Goal: Find specific page/section: Find specific page/section

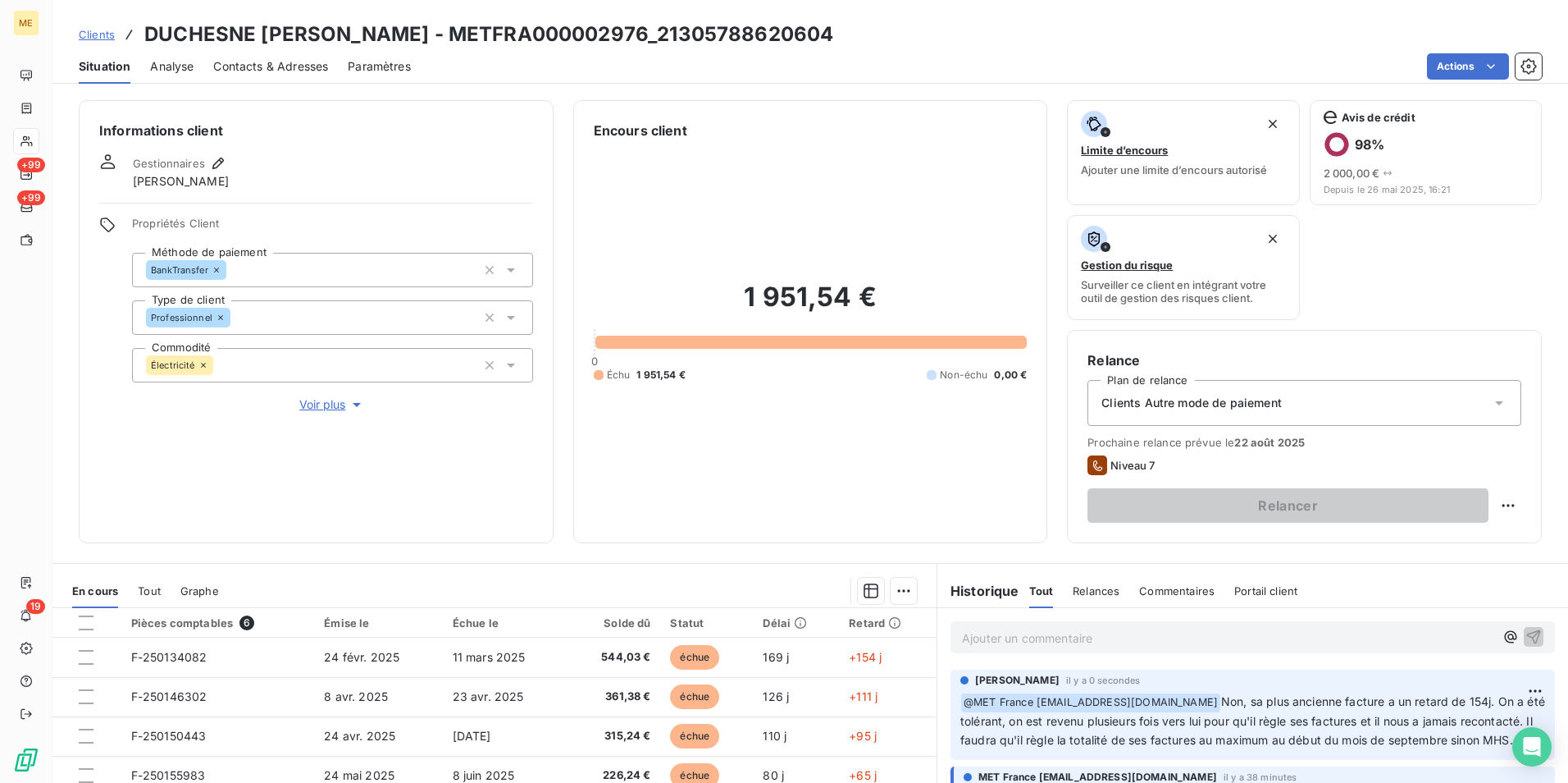
scroll to position [191, 0]
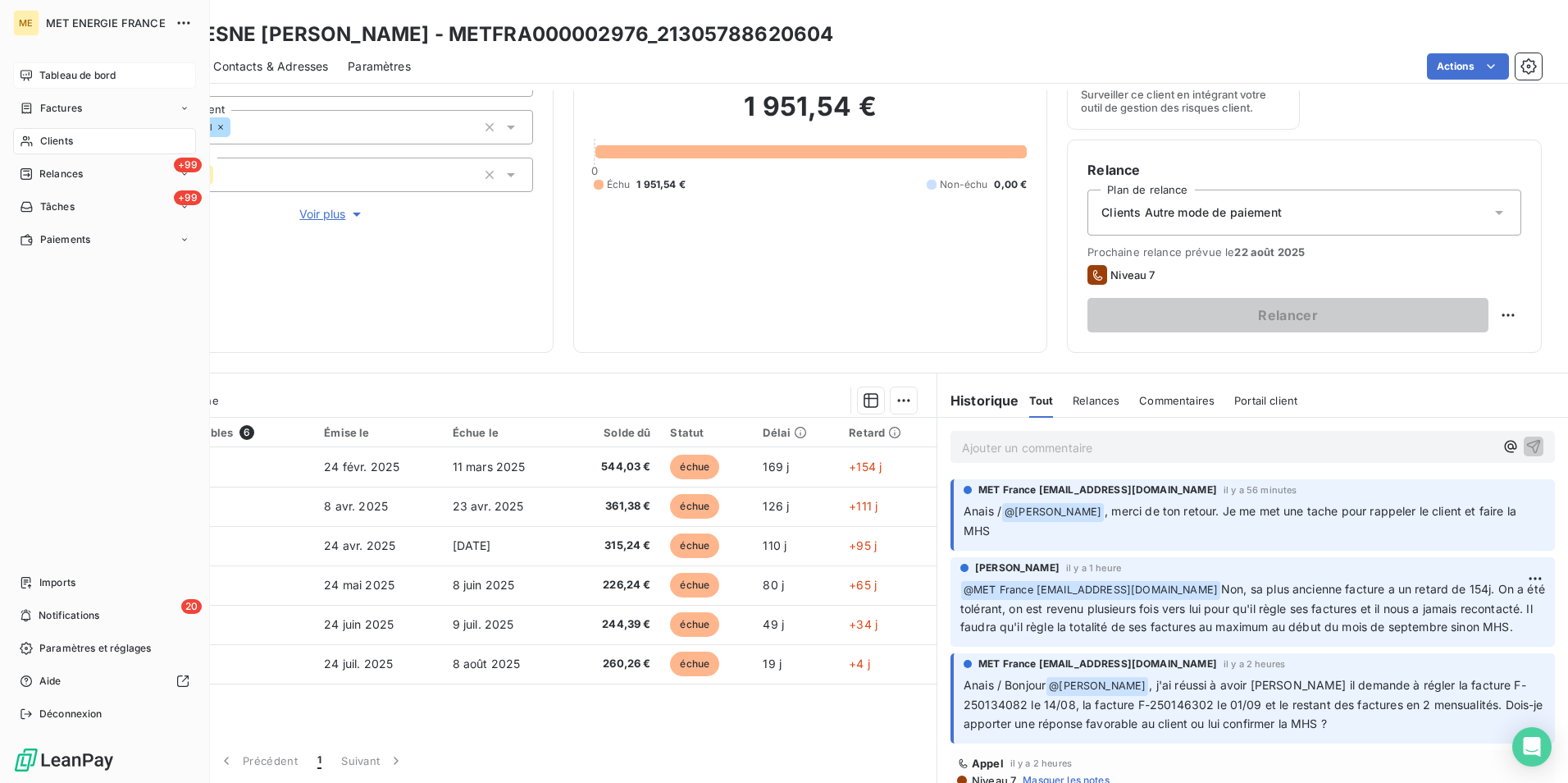
click at [78, 75] on span "Tableau de bord" at bounding box center [78, 76] width 76 height 15
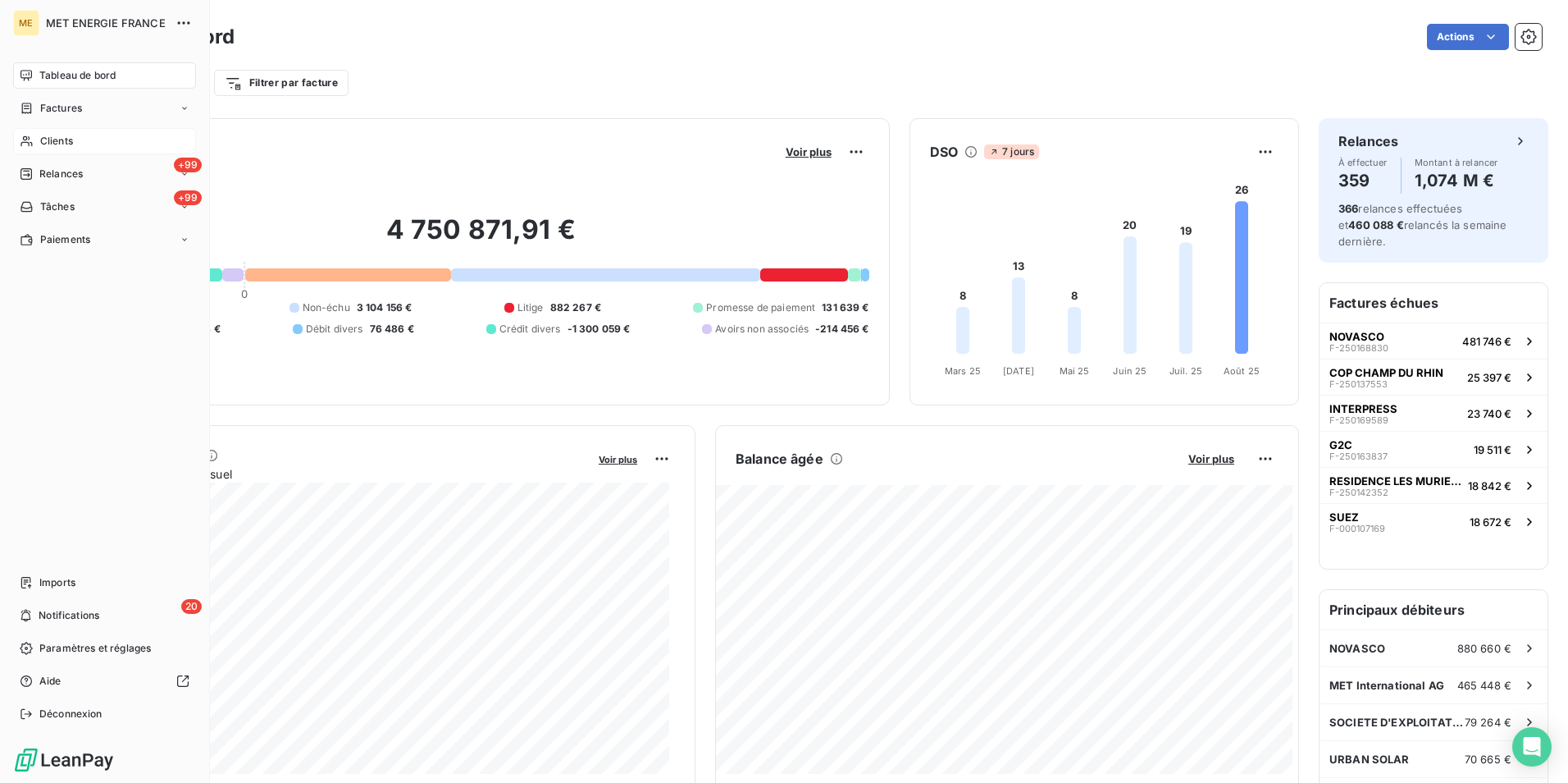
click at [51, 149] on div "Clients" at bounding box center [104, 141] width 183 height 27
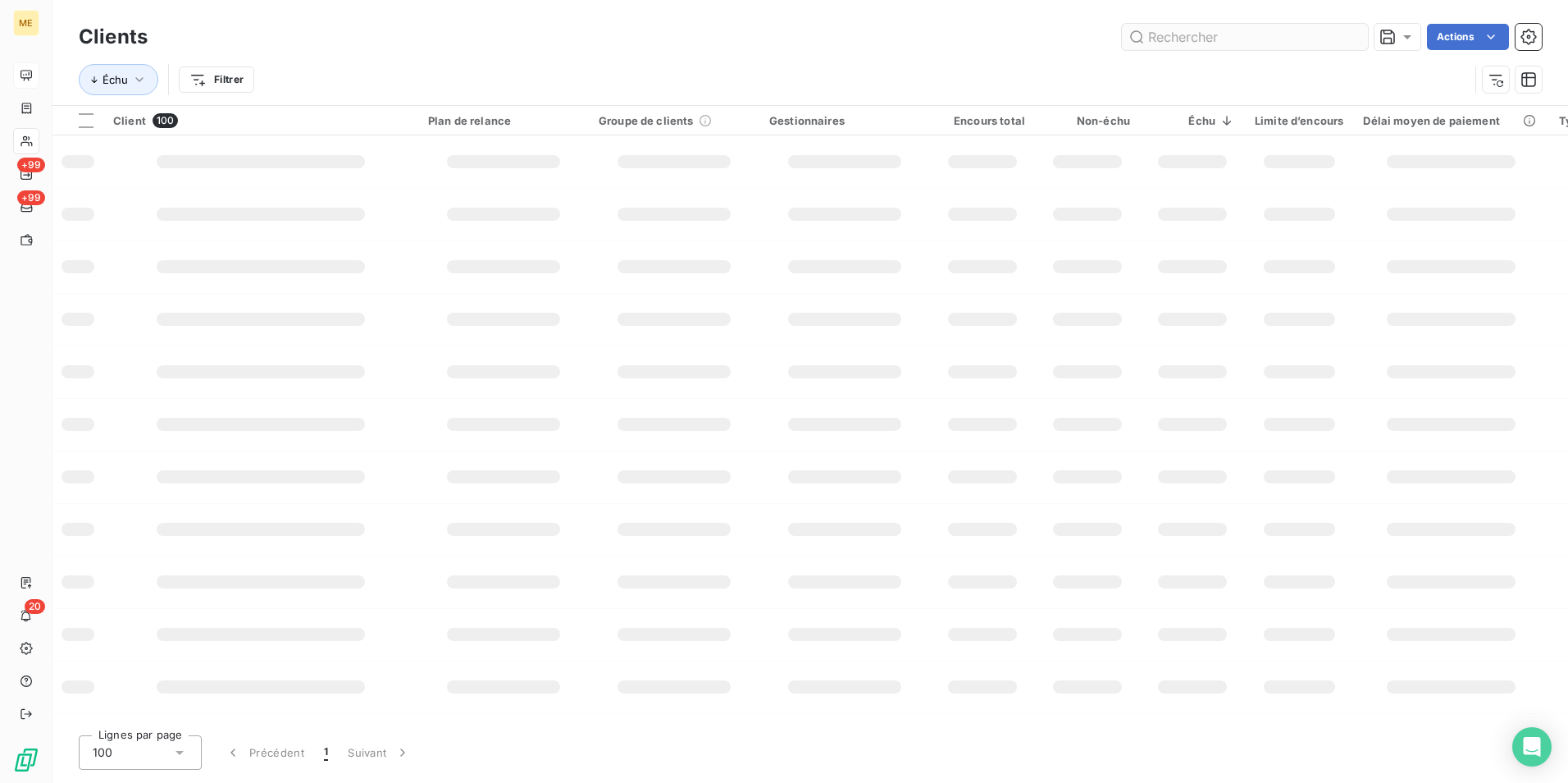
click at [1246, 42] on input "text" at bounding box center [1245, 37] width 246 height 27
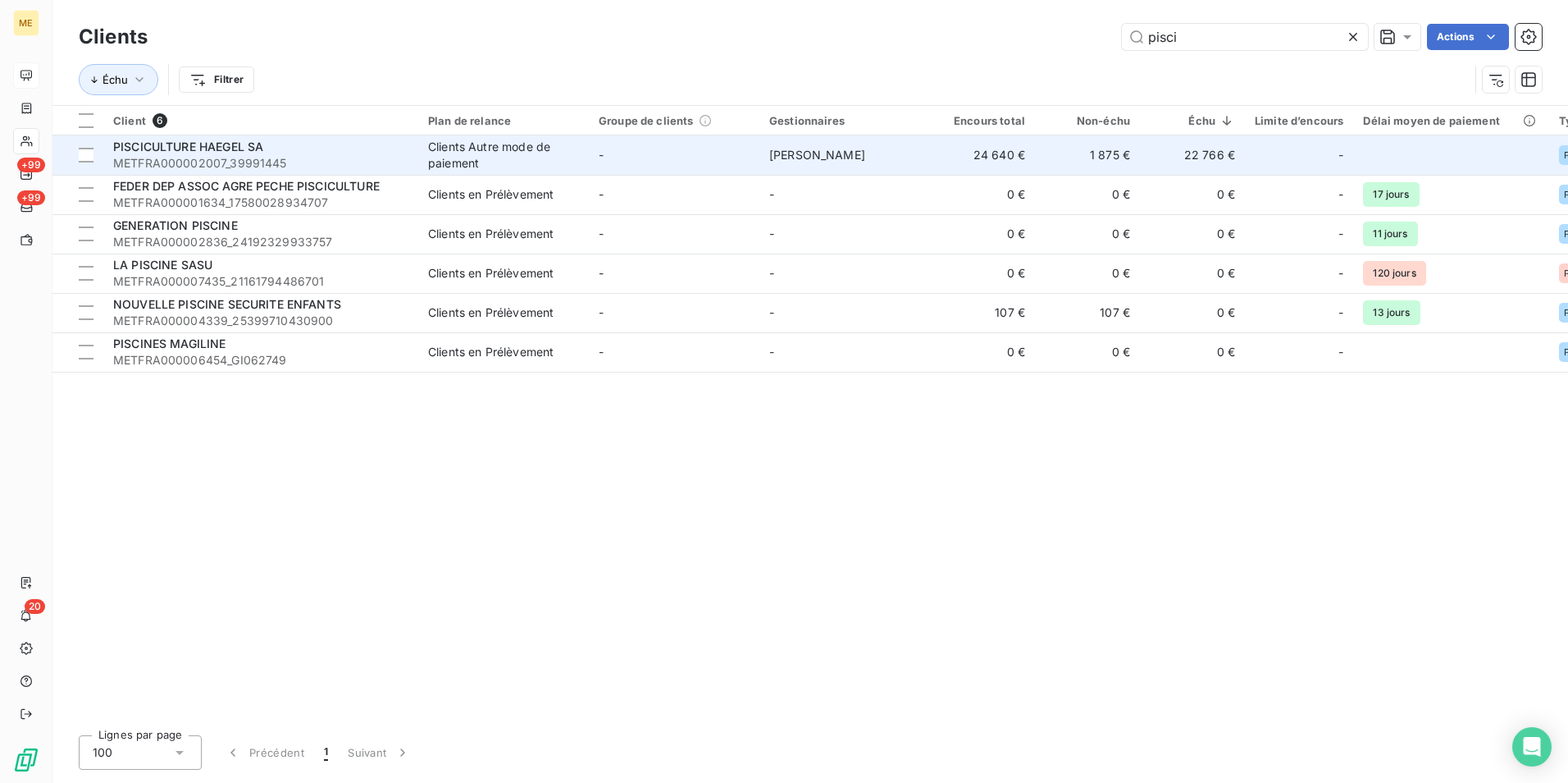
type input "pisci"
click at [319, 159] on span "METFRA000002007_39991445" at bounding box center [260, 162] width 295 height 16
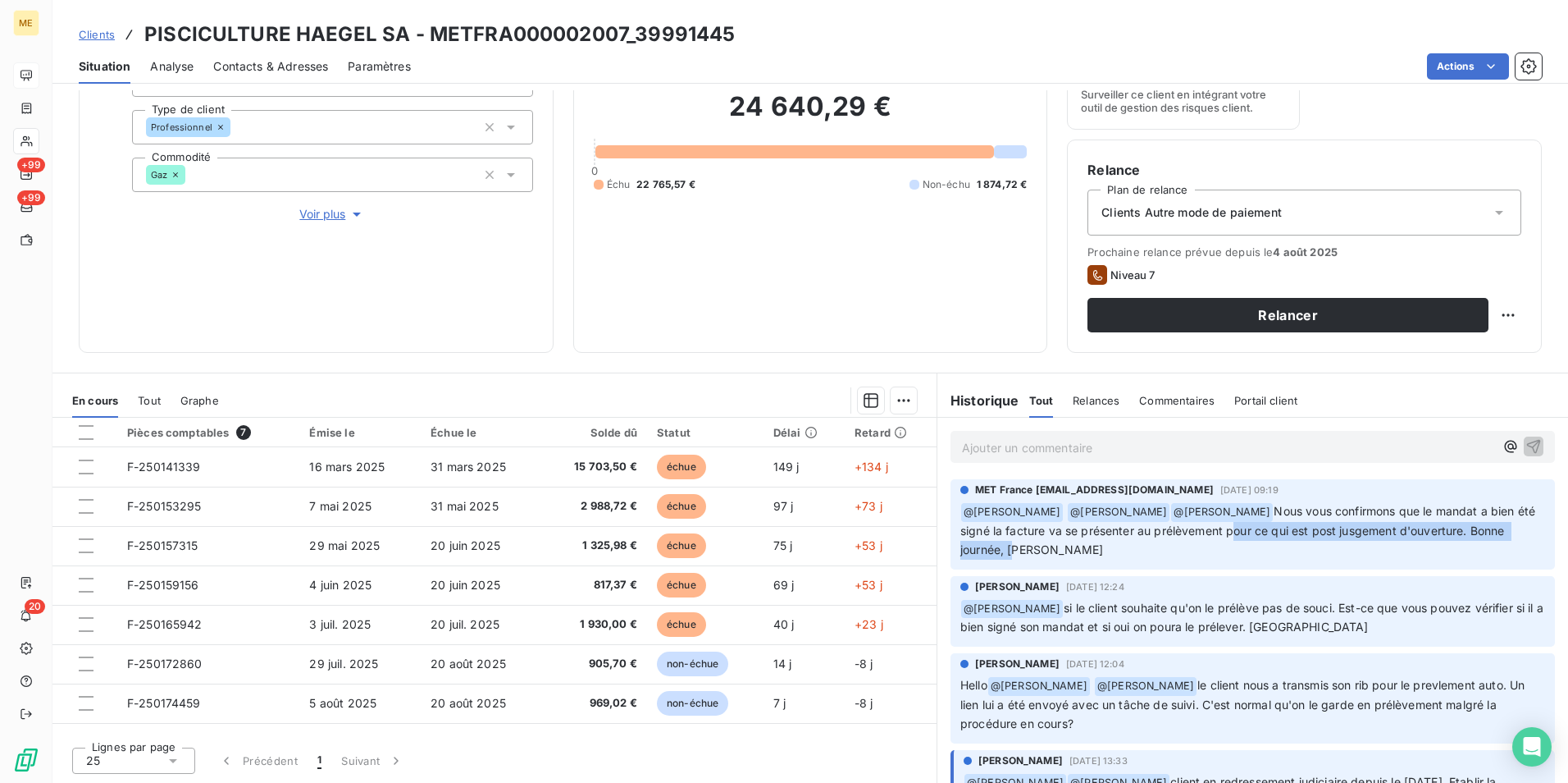
drag, startPoint x: 1176, startPoint y: 531, endPoint x: 1514, endPoint y: 532, distance: 338.0
click at [1514, 532] on p "﻿ @ [PERSON_NAME] @ Klea Verjoni ﻿ @ [PERSON_NAME] Nous vous confirmons que le …" at bounding box center [1253, 531] width 585 height 58
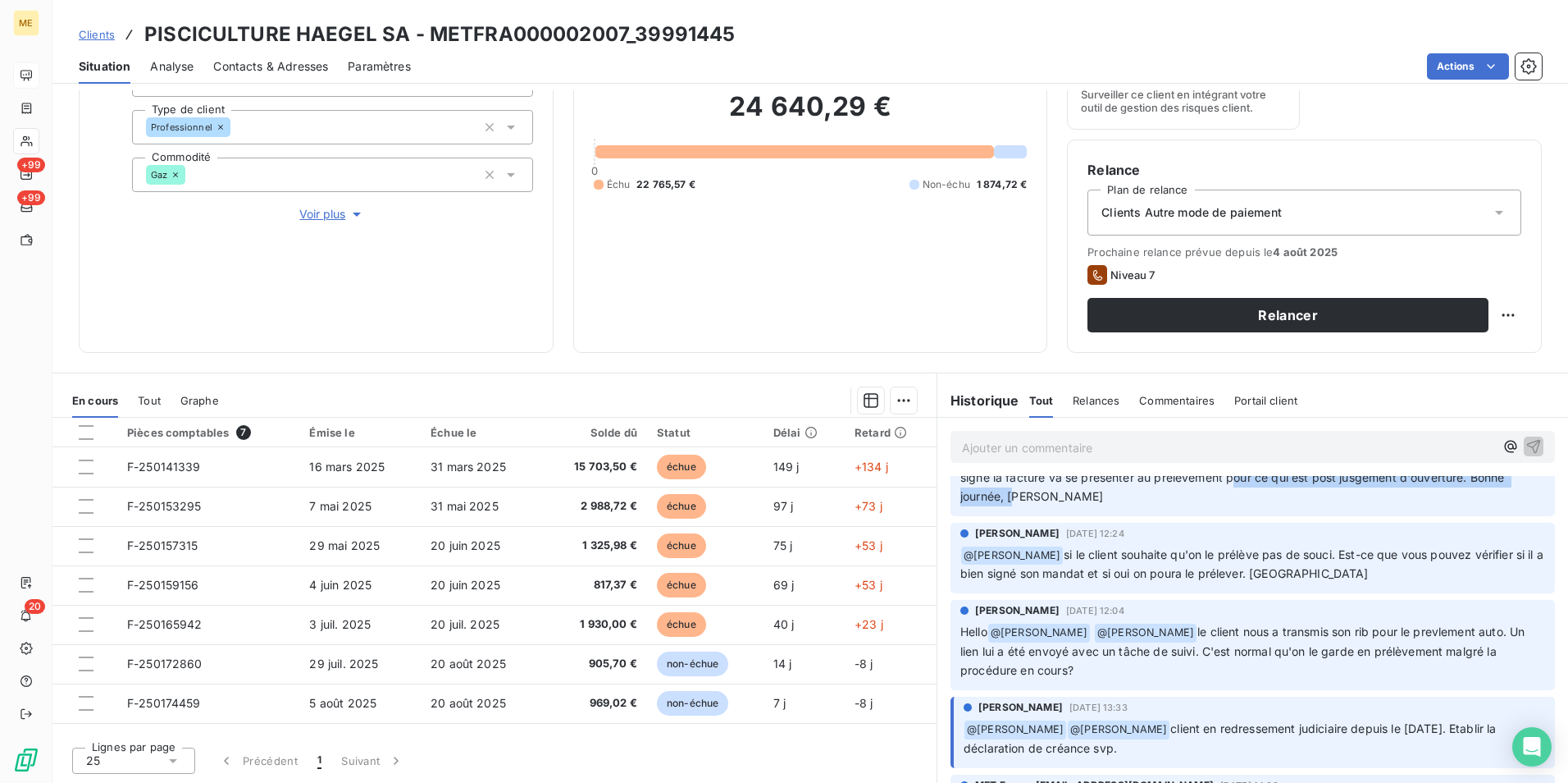
scroll to position [82, 0]
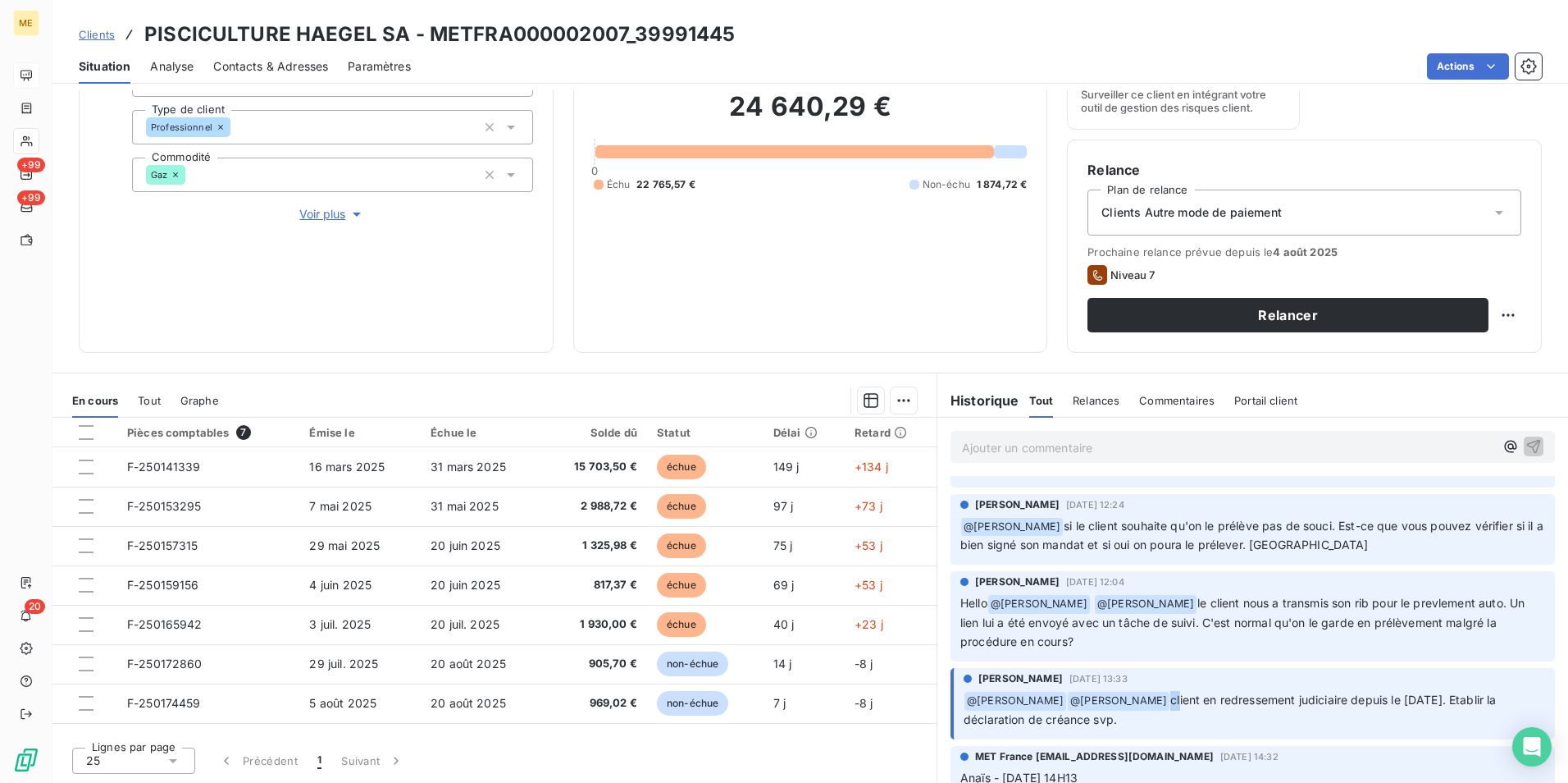
click at [1153, 688] on div "[PERSON_NAME] [DATE] 13:33 ﻿ @ [PERSON_NAME] ﻿ @ [PERSON_NAME] client en redres…" at bounding box center [1254, 699] width 581 height 58
drag, startPoint x: 1153, startPoint y: 688, endPoint x: 1155, endPoint y: 700, distance: 12.2
click at [1155, 691] on p "﻿ @ [PERSON_NAME] ﻿ @ [PERSON_NAME] client en redressement judiciaire depuis le…" at bounding box center [1254, 710] width 581 height 39
drag, startPoint x: 1149, startPoint y: 701, endPoint x: 1170, endPoint y: 716, distance: 25.8
click at [1170, 716] on p "﻿ @ [PERSON_NAME] ﻿ @ [PERSON_NAME] client en redressement judiciaire depuis le…" at bounding box center [1254, 710] width 581 height 39
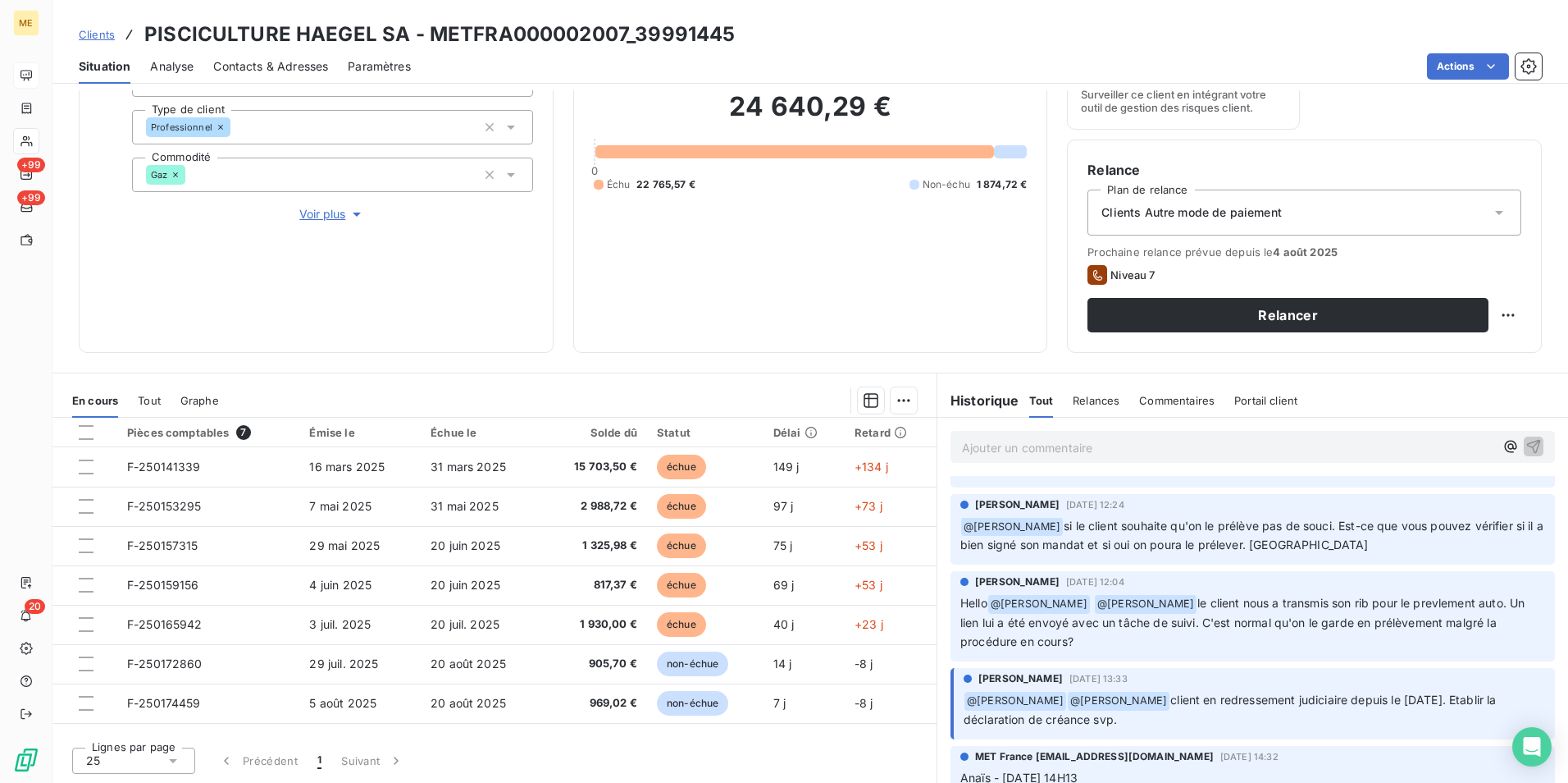
drag, startPoint x: 1170, startPoint y: 716, endPoint x: 1130, endPoint y: 722, distance: 40.4
click at [1130, 722] on p "﻿ @ [PERSON_NAME] ﻿ @ [PERSON_NAME] client en redressement judiciaire depuis le…" at bounding box center [1254, 710] width 581 height 39
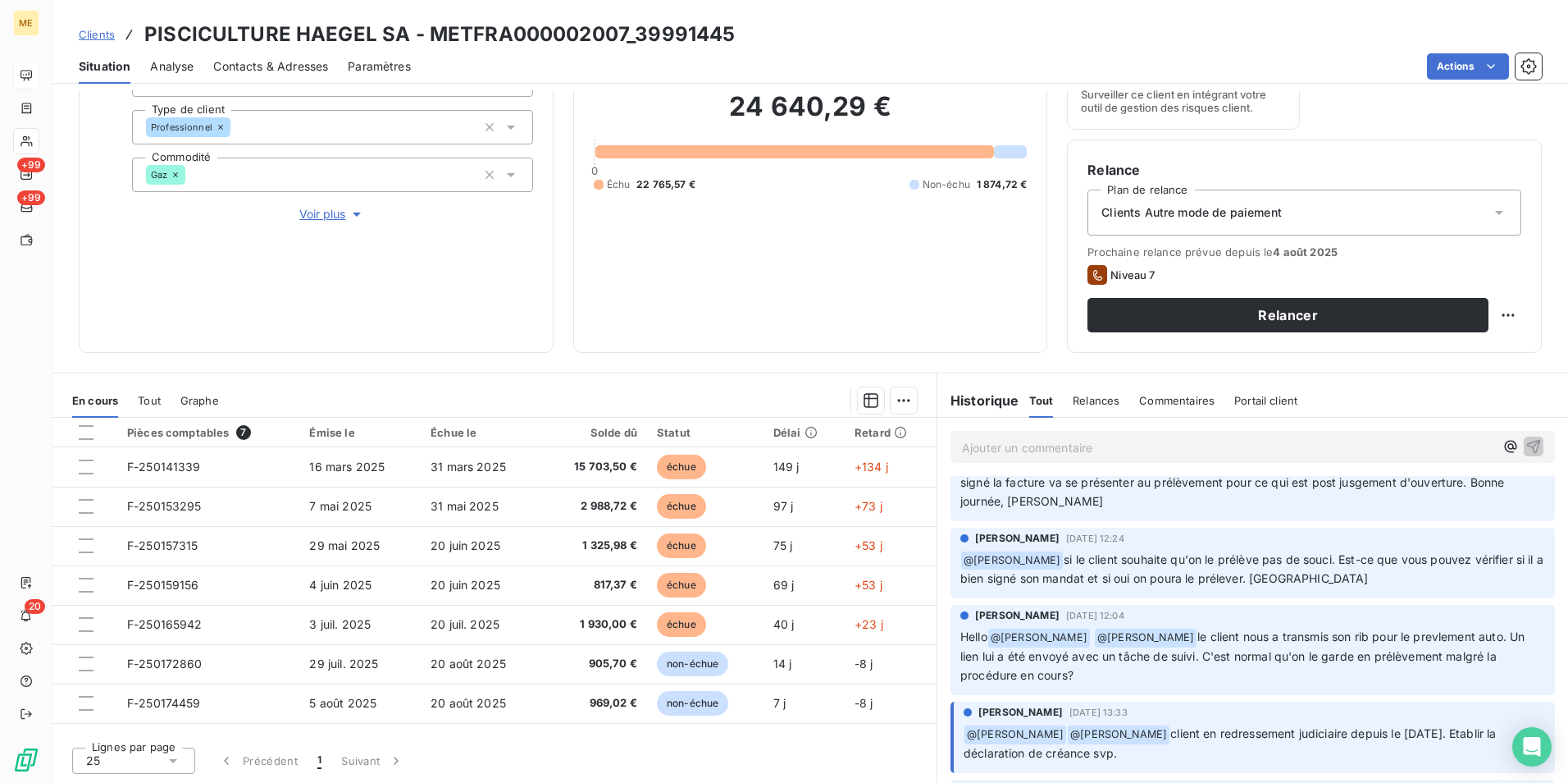
scroll to position [46, 0]
drag, startPoint x: 1155, startPoint y: 635, endPoint x: 1438, endPoint y: 677, distance: 286.1
click at [1438, 677] on p "Hello @ [PERSON_NAME] @ [PERSON_NAME] le client nous a transmis son rib pour le…" at bounding box center [1253, 659] width 585 height 58
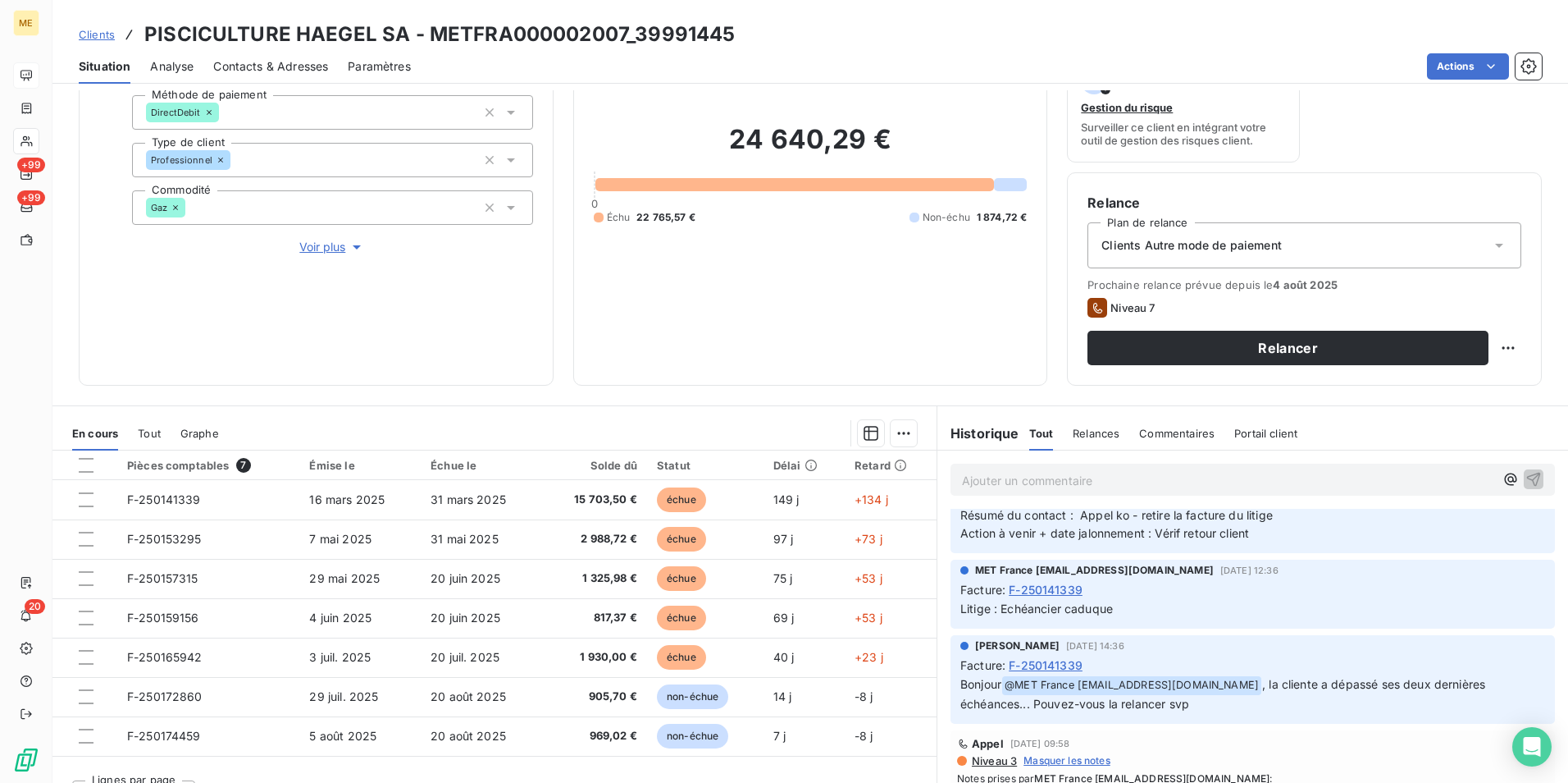
scroll to position [0, 0]
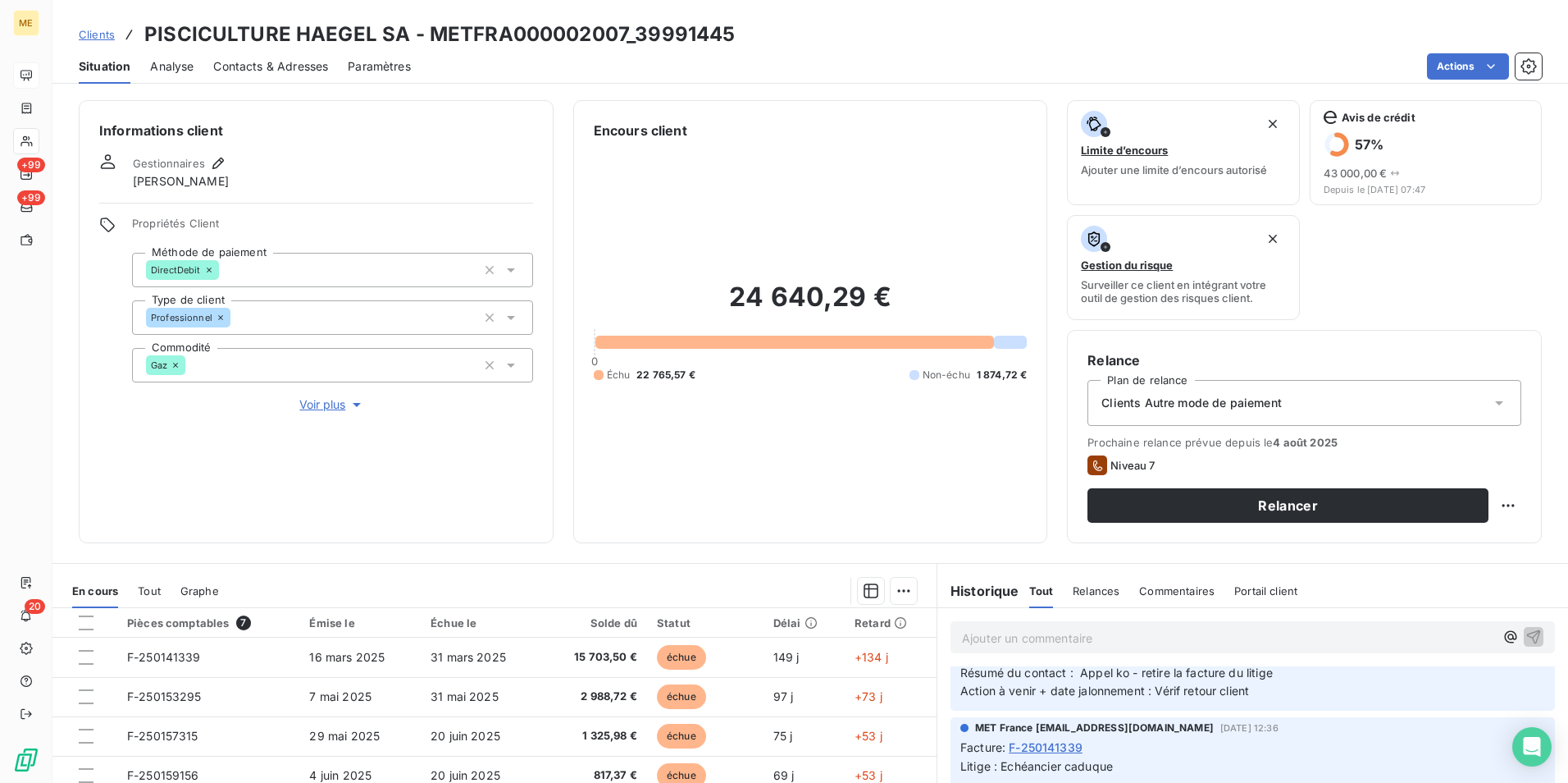
click at [100, 33] on span "Clients" at bounding box center [97, 34] width 36 height 13
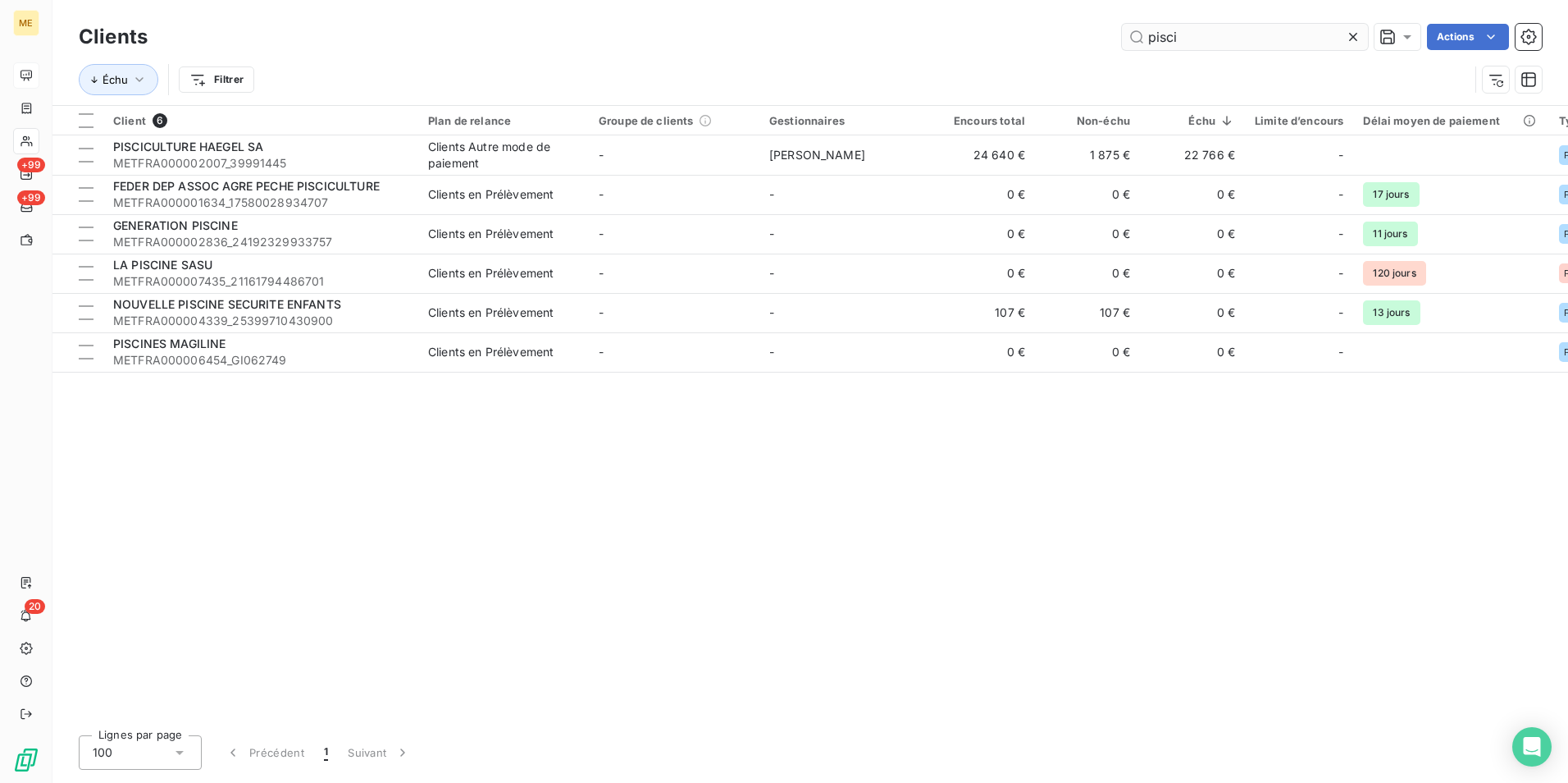
click at [1261, 34] on input "pisci" at bounding box center [1245, 37] width 246 height 27
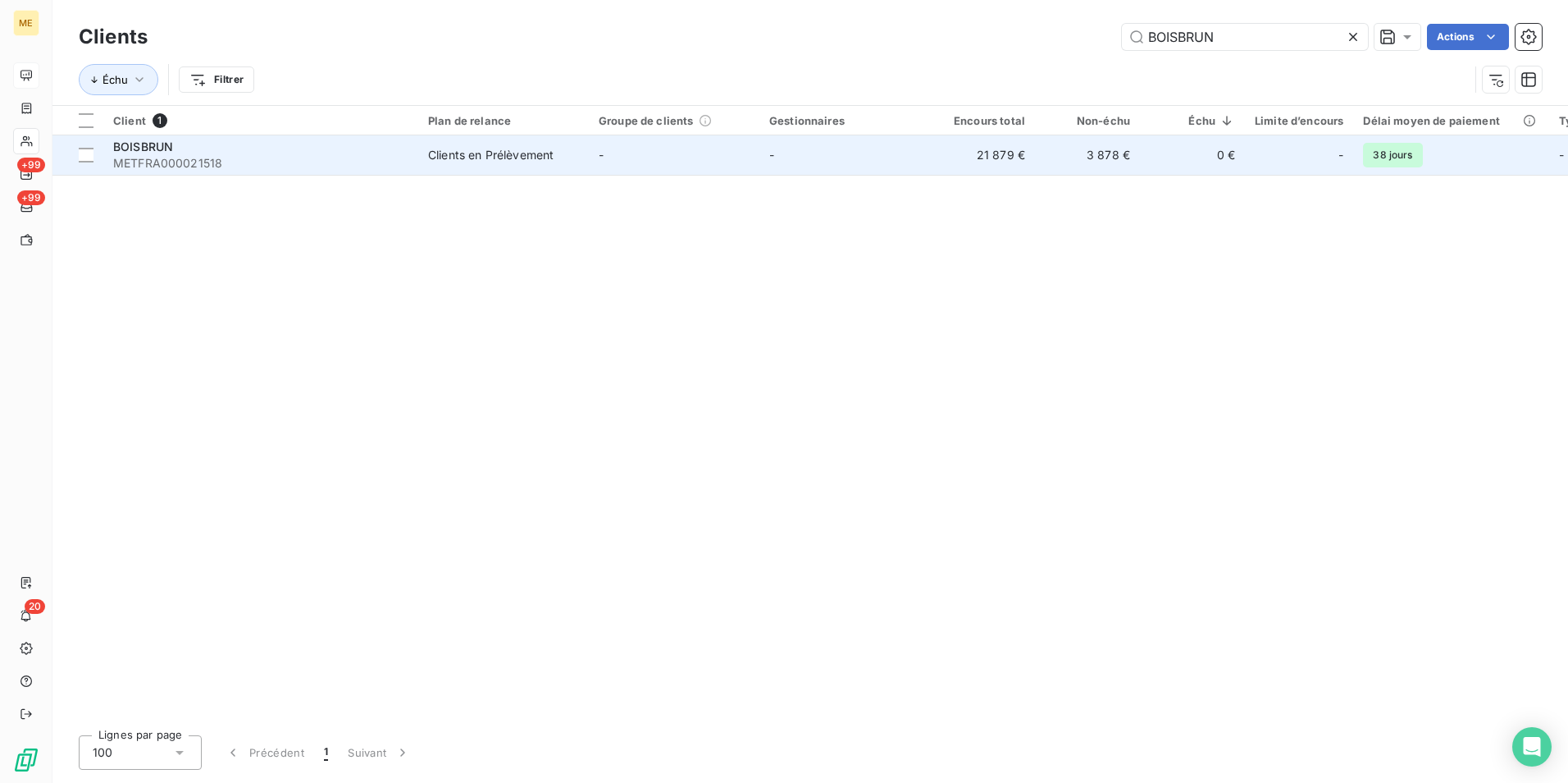
type input "BOISBRUN"
click at [389, 154] on div "BOISBRUN" at bounding box center [260, 146] width 295 height 16
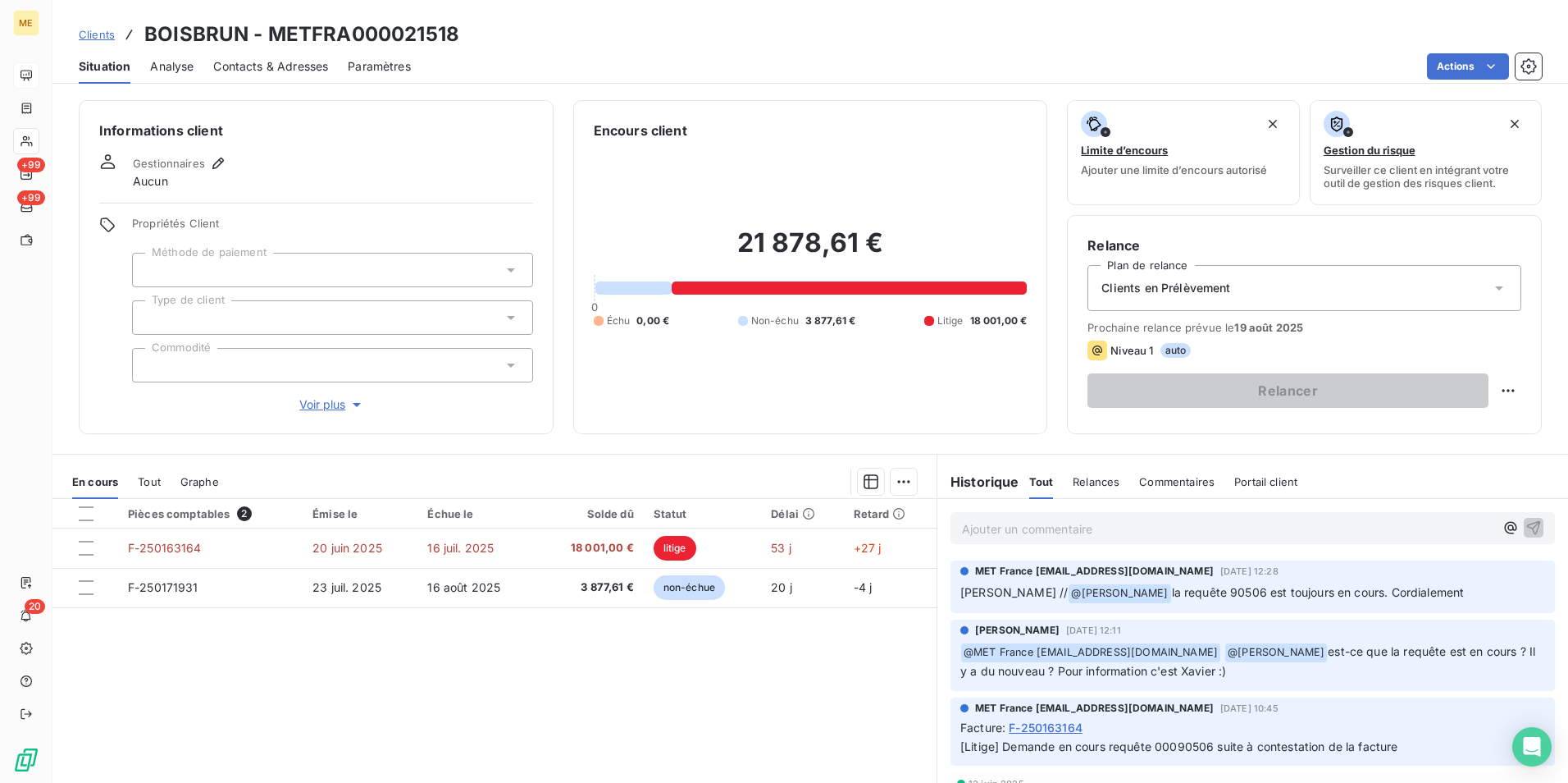
scroll to position [82, 0]
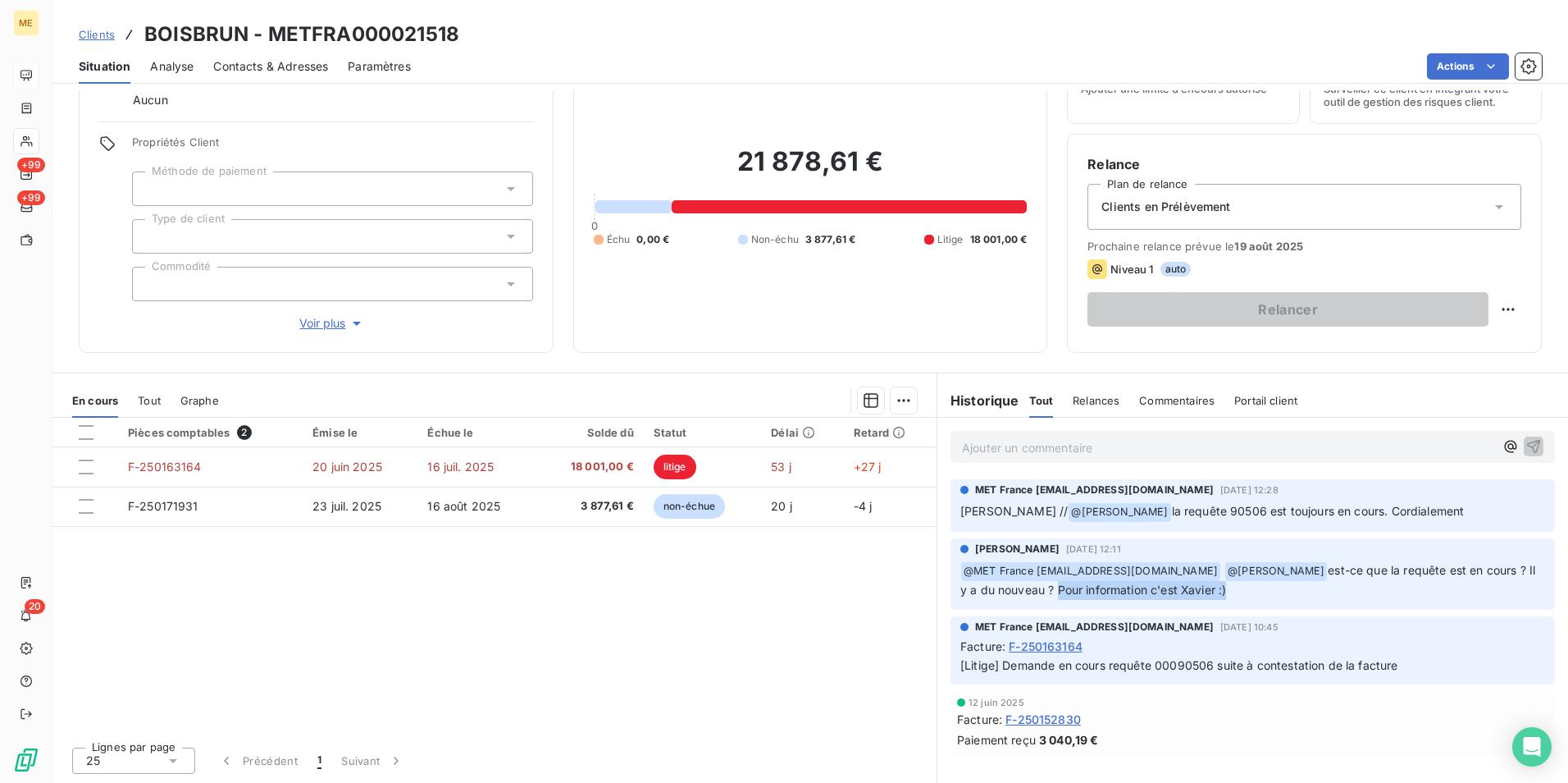
drag, startPoint x: 1199, startPoint y: 591, endPoint x: 1034, endPoint y: 594, distance: 165.0
click at [1034, 594] on p "﻿ @ MET [GEOGRAPHIC_DATA] [EMAIL_ADDRESS][DOMAIN_NAME] @ [PERSON_NAME] est-ce q…" at bounding box center [1253, 580] width 585 height 39
click at [1310, 585] on p "﻿ @ MET [GEOGRAPHIC_DATA] [EMAIL_ADDRESS][DOMAIN_NAME] @ [PERSON_NAME] est-ce q…" at bounding box center [1253, 580] width 585 height 39
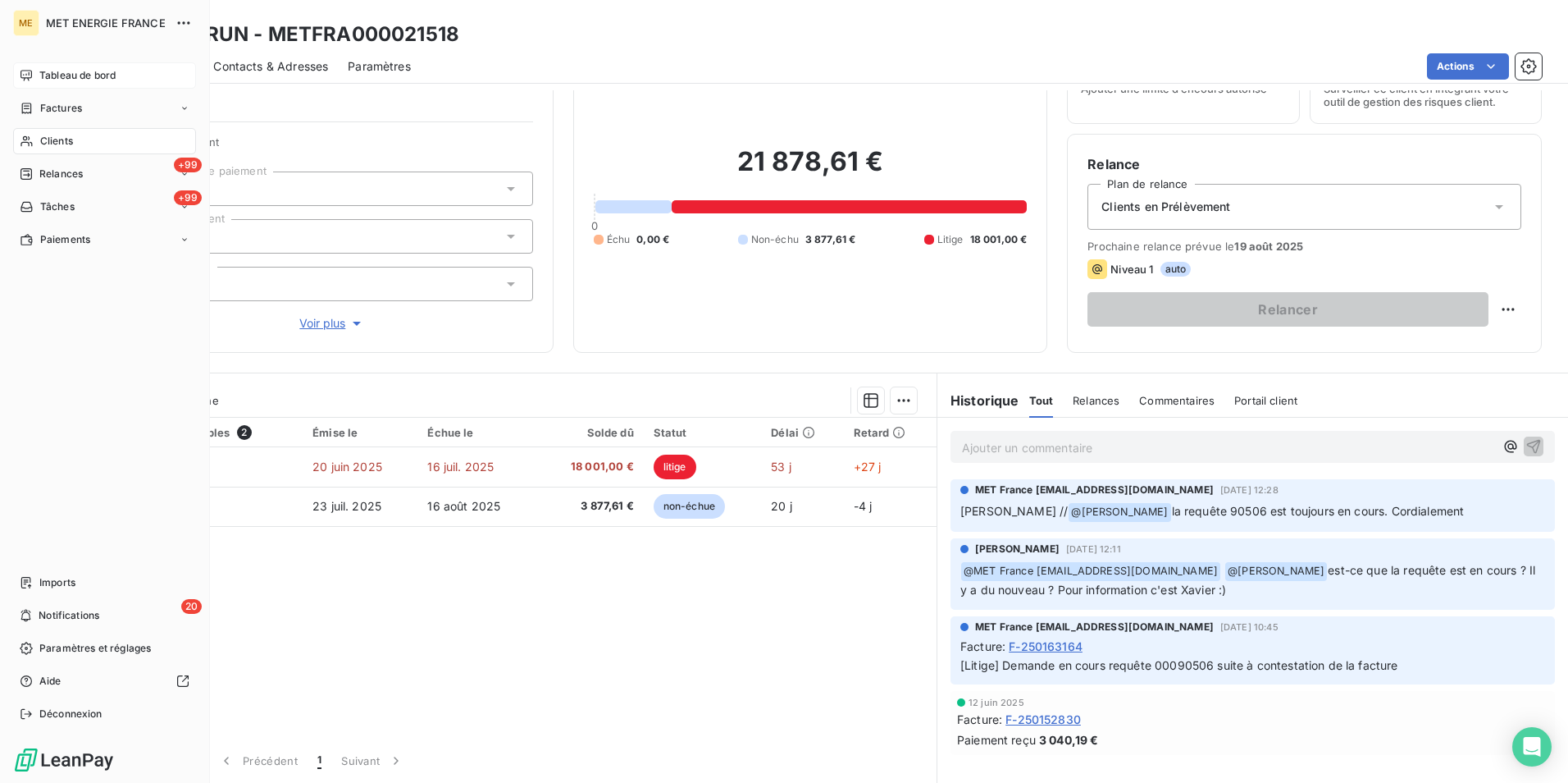
click at [95, 82] on div "Tableau de bord" at bounding box center [104, 76] width 183 height 27
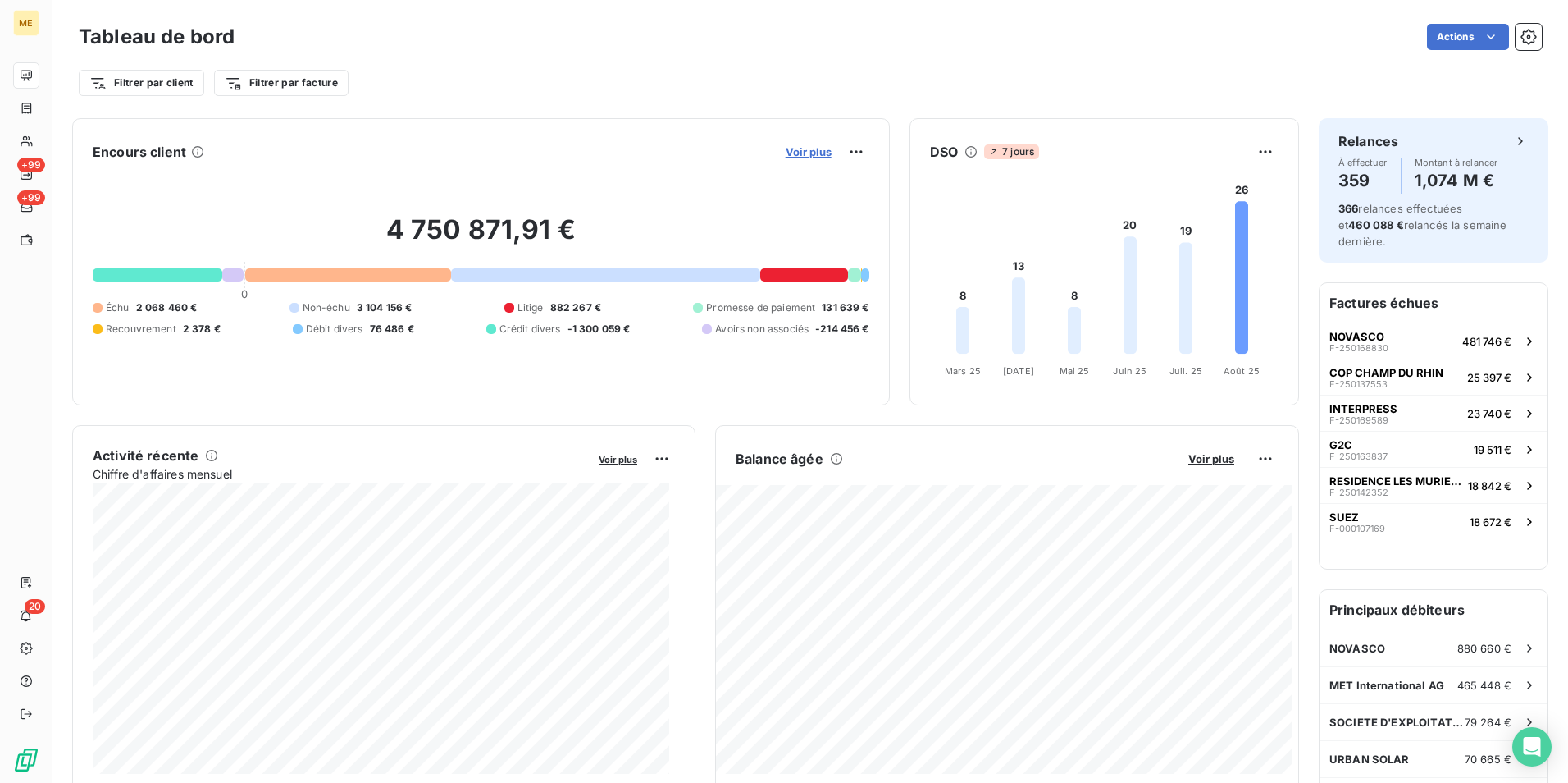
click at [785, 151] on span "Voir plus" at bounding box center [808, 152] width 46 height 13
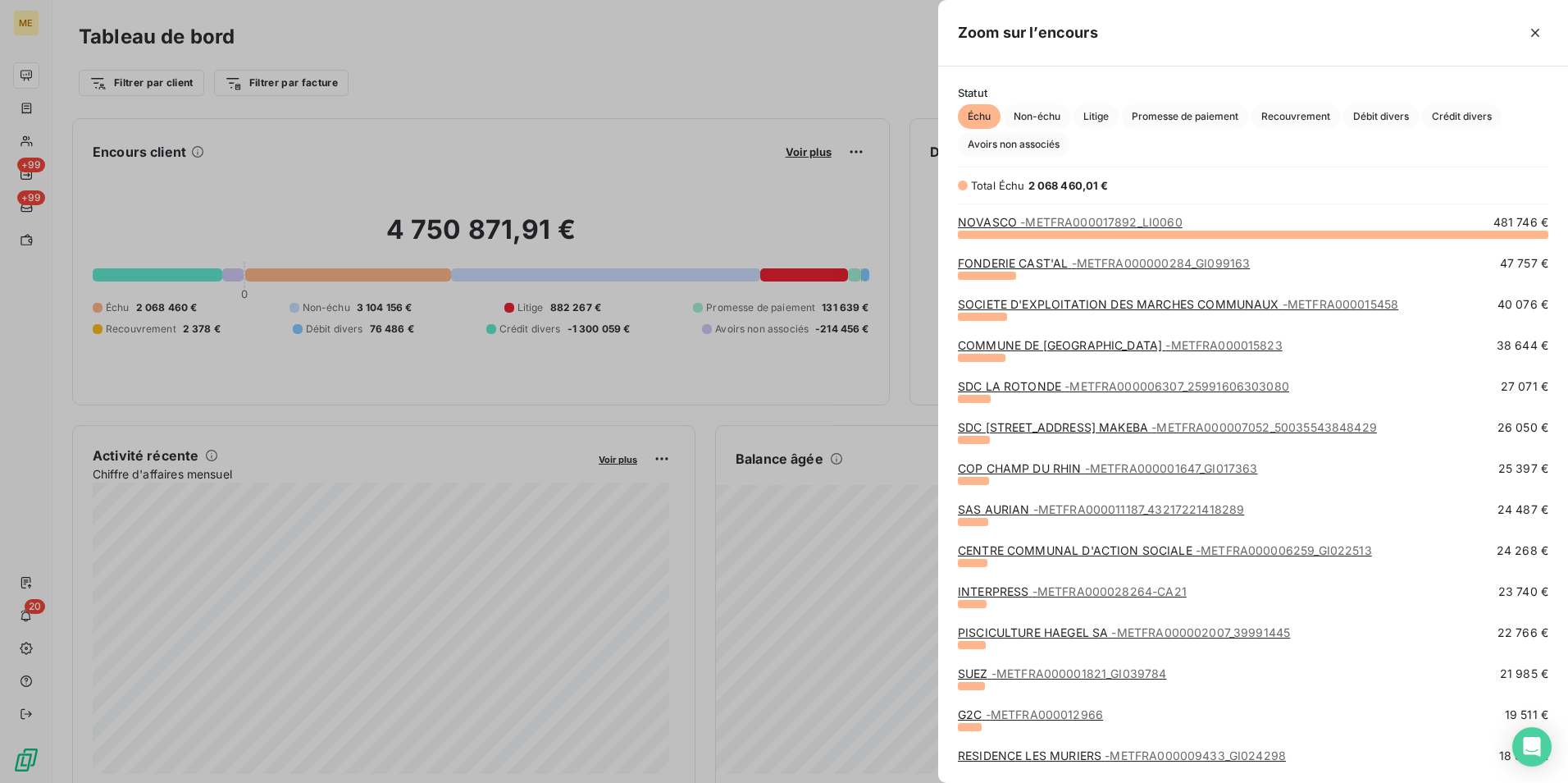
scroll to position [537, 618]
click at [1088, 118] on span "Litige" at bounding box center [1097, 117] width 46 height 25
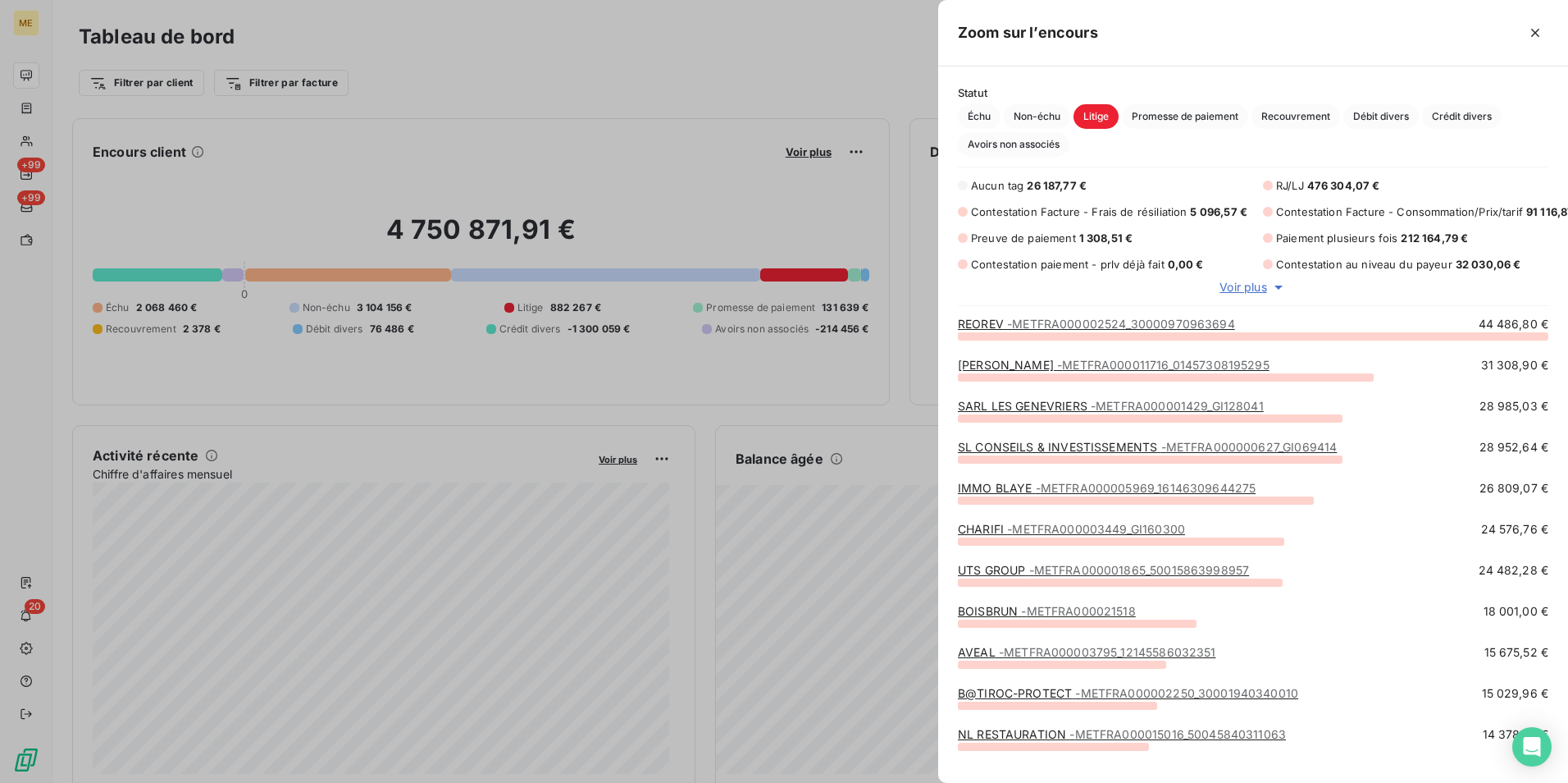
scroll to position [422, 618]
